Goal: Task Accomplishment & Management: Use online tool/utility

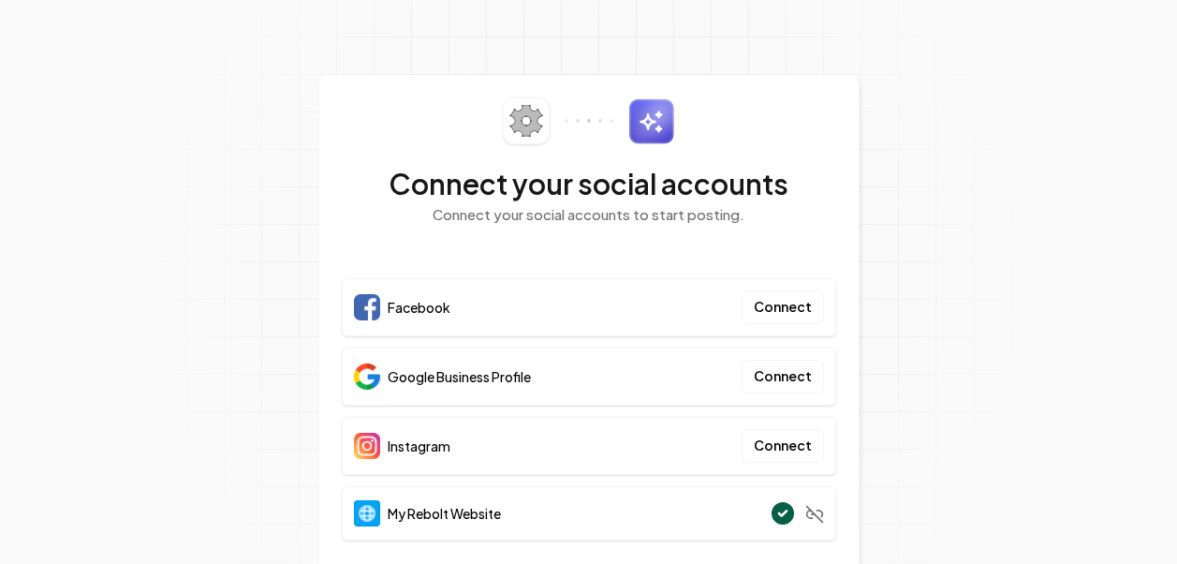
scroll to position [44, 0]
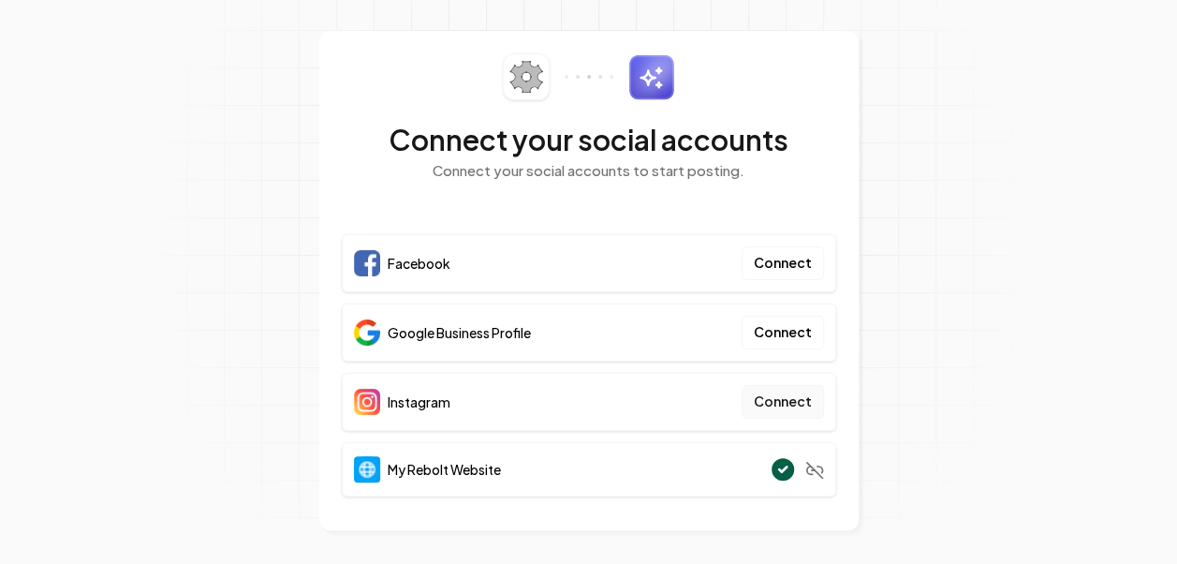
click at [803, 393] on button "Connect" at bounding box center [782, 402] width 82 height 34
click at [768, 328] on button "Connect" at bounding box center [782, 332] width 82 height 34
click at [775, 403] on button "Connect" at bounding box center [782, 402] width 82 height 34
